Goal: Task Accomplishment & Management: Manage account settings

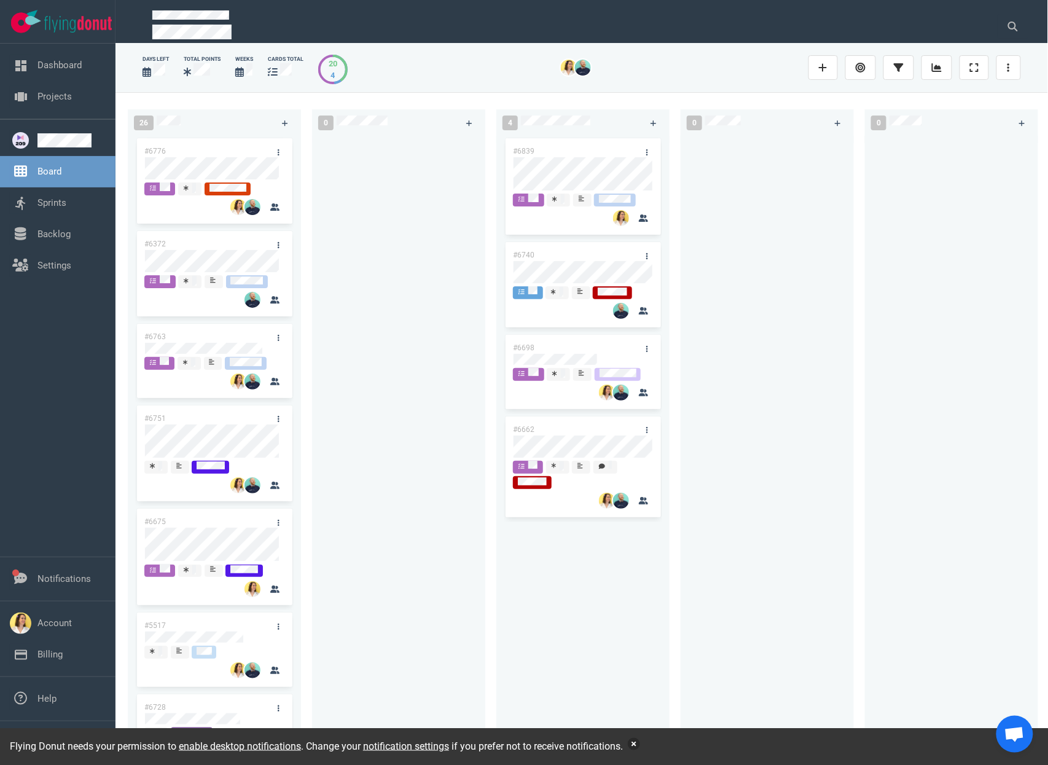
click at [640, 743] on button "button" at bounding box center [634, 744] width 12 height 12
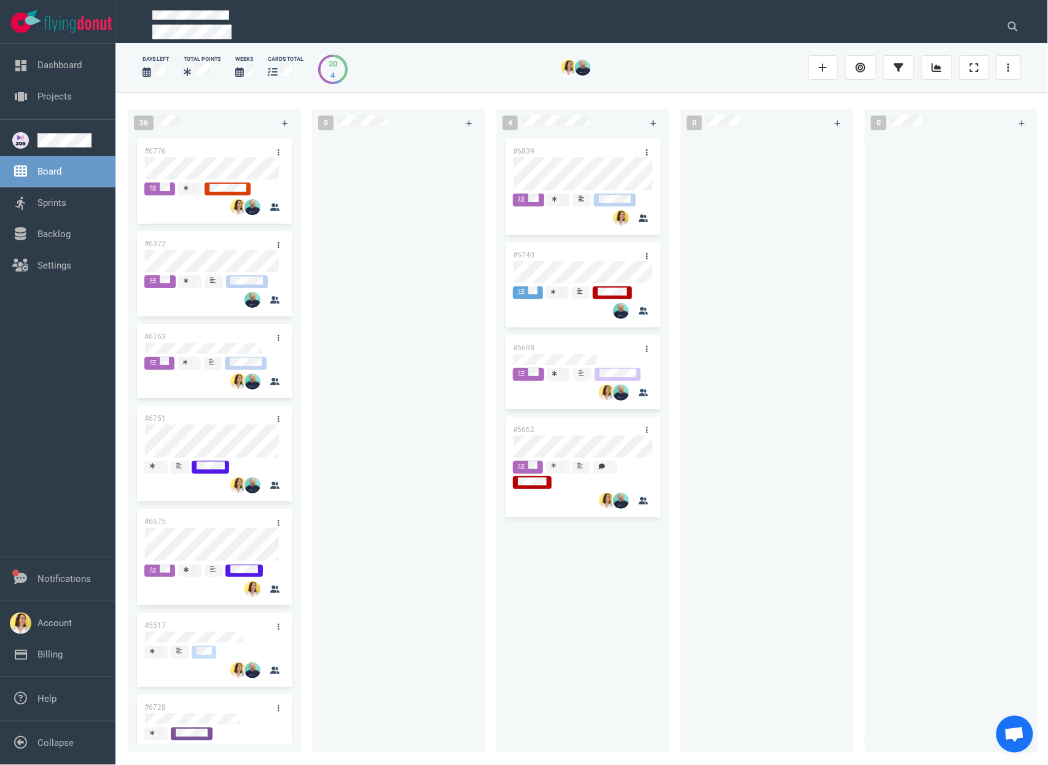
click at [378, 226] on div at bounding box center [399, 437] width 159 height 603
click at [424, 287] on div at bounding box center [399, 437] width 159 height 603
click at [760, 331] on div at bounding box center [767, 437] width 159 height 603
